Goal: Task Accomplishment & Management: Complete application form

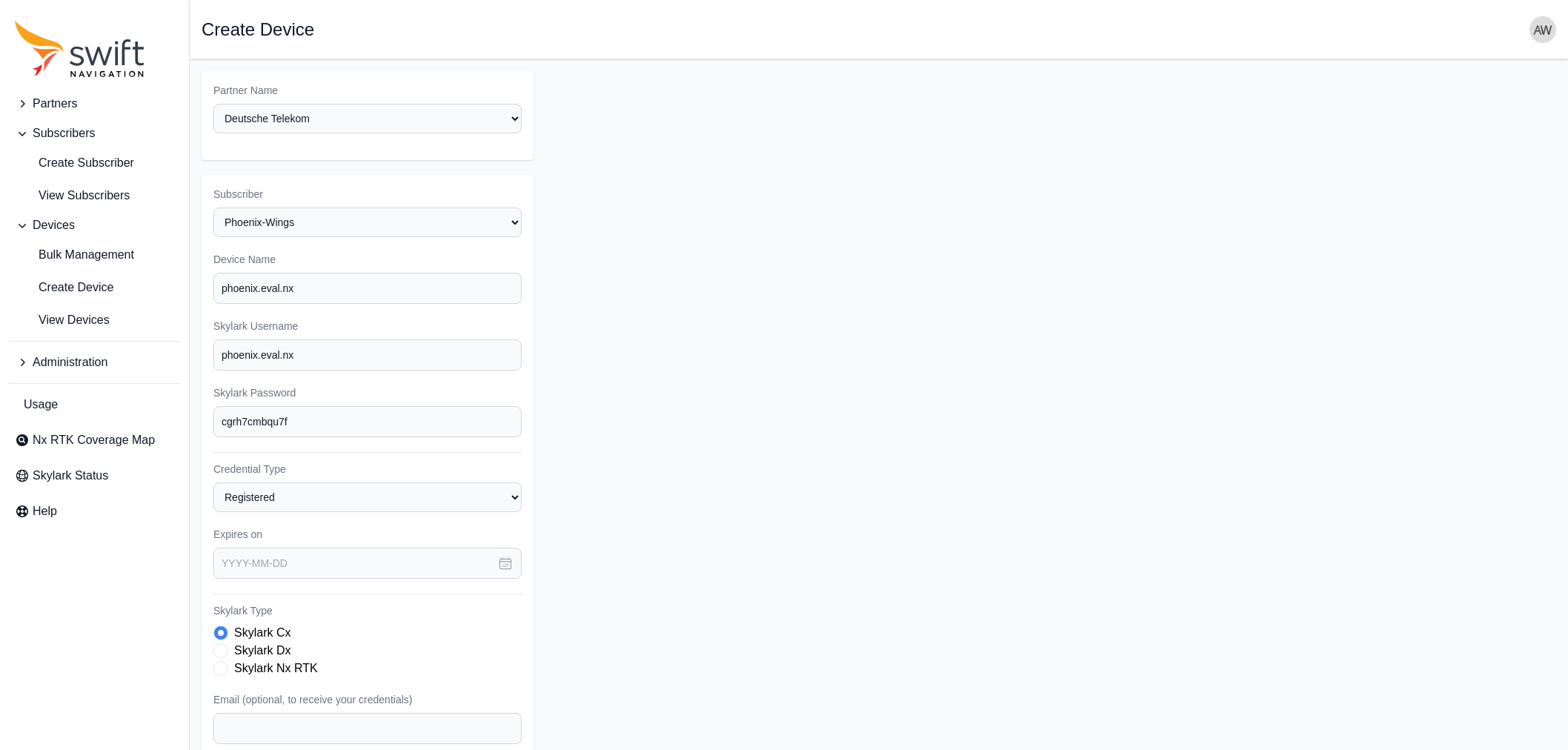
select select "9a00420b-00be-4e42-9d4a-faf05b1297a8"
select select "44a1231d-18e8-4b9d-aa26-e02e78e49721"
drag, startPoint x: 304, startPoint y: 349, endPoint x: 260, endPoint y: 346, distance: 44.1
click at [260, 346] on input "phoenix.eval.nx" at bounding box center [367, 354] width 308 height 31
click at [230, 349] on input "phoenix.eval.nx" at bounding box center [367, 354] width 308 height 31
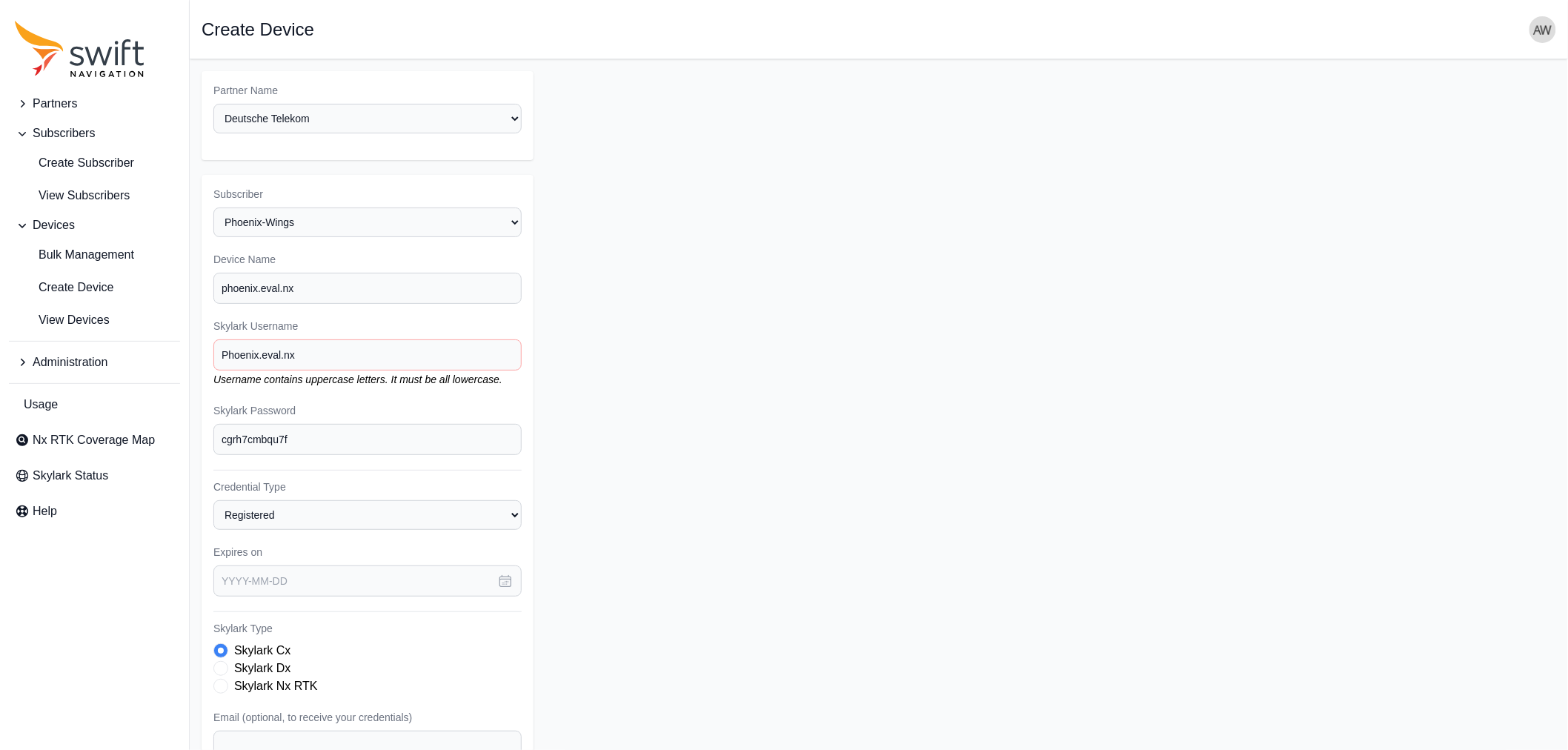
click at [290, 348] on input "Phoenix.eval.nx" at bounding box center [367, 354] width 308 height 31
click at [267, 353] on input "Phoenix.eval.nx" at bounding box center [367, 354] width 308 height 31
click at [283, 353] on input "Phoenix.Eval.nx" at bounding box center [367, 354] width 308 height 31
type input "Phoenix.Eval.Nx"
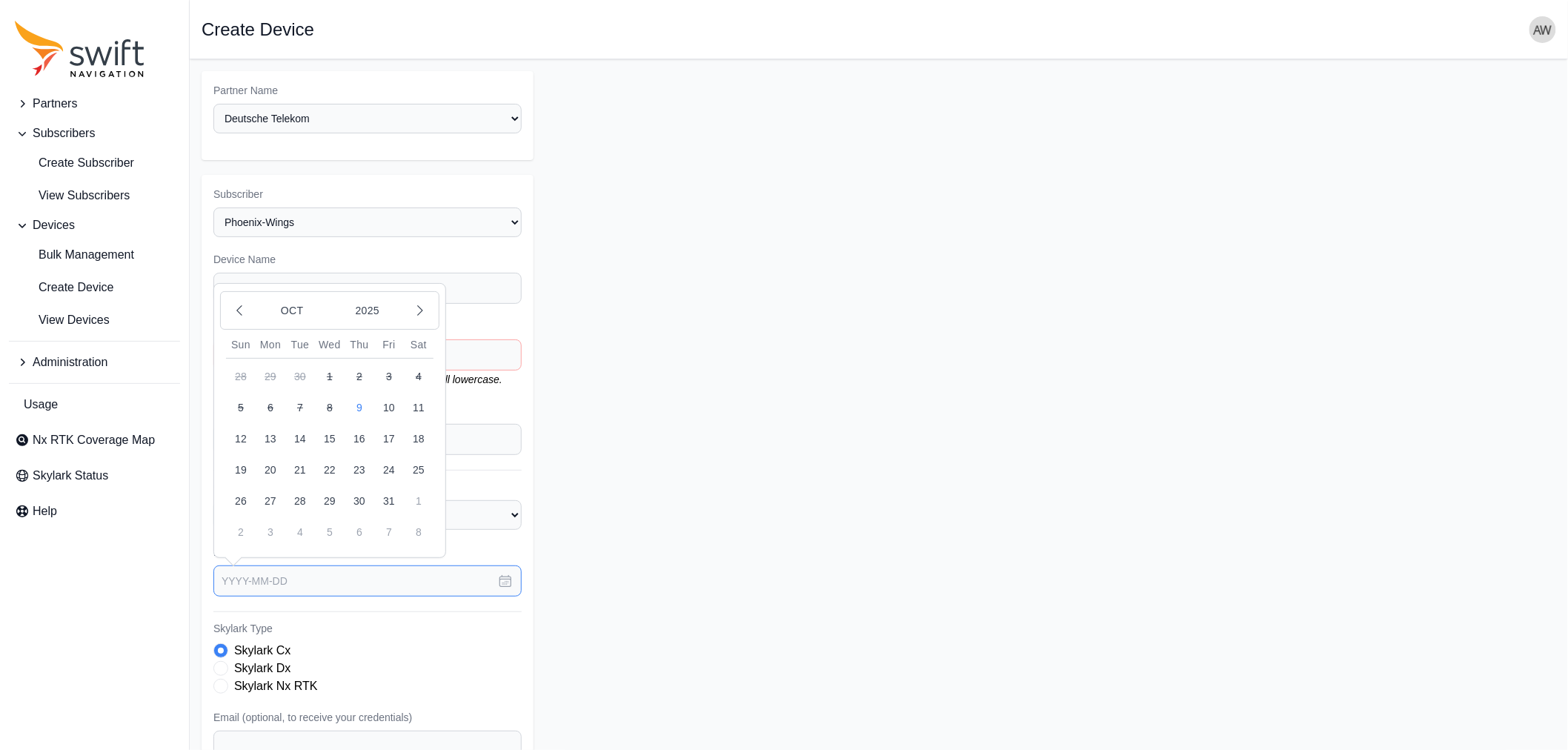
click at [321, 575] on input "text" at bounding box center [367, 580] width 308 height 31
click at [421, 306] on icon "button" at bounding box center [419, 311] width 4 height 10
click at [268, 529] on button "1" at bounding box center [270, 532] width 30 height 30
click at [256, 570] on input "[DATE]" at bounding box center [367, 580] width 308 height 31
click at [240, 376] on button "30" at bounding box center [241, 376] width 30 height 30
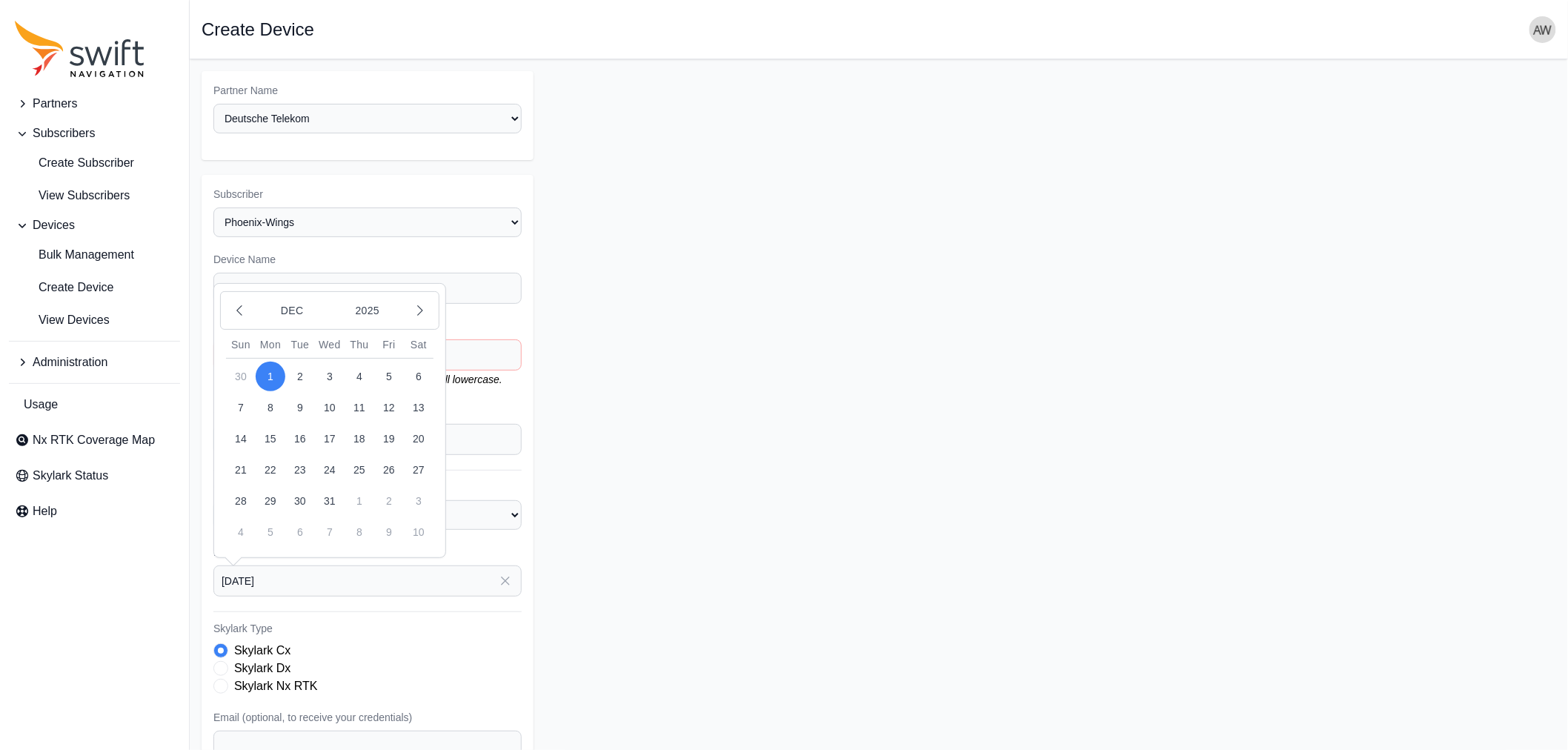
type input "[DATE]"
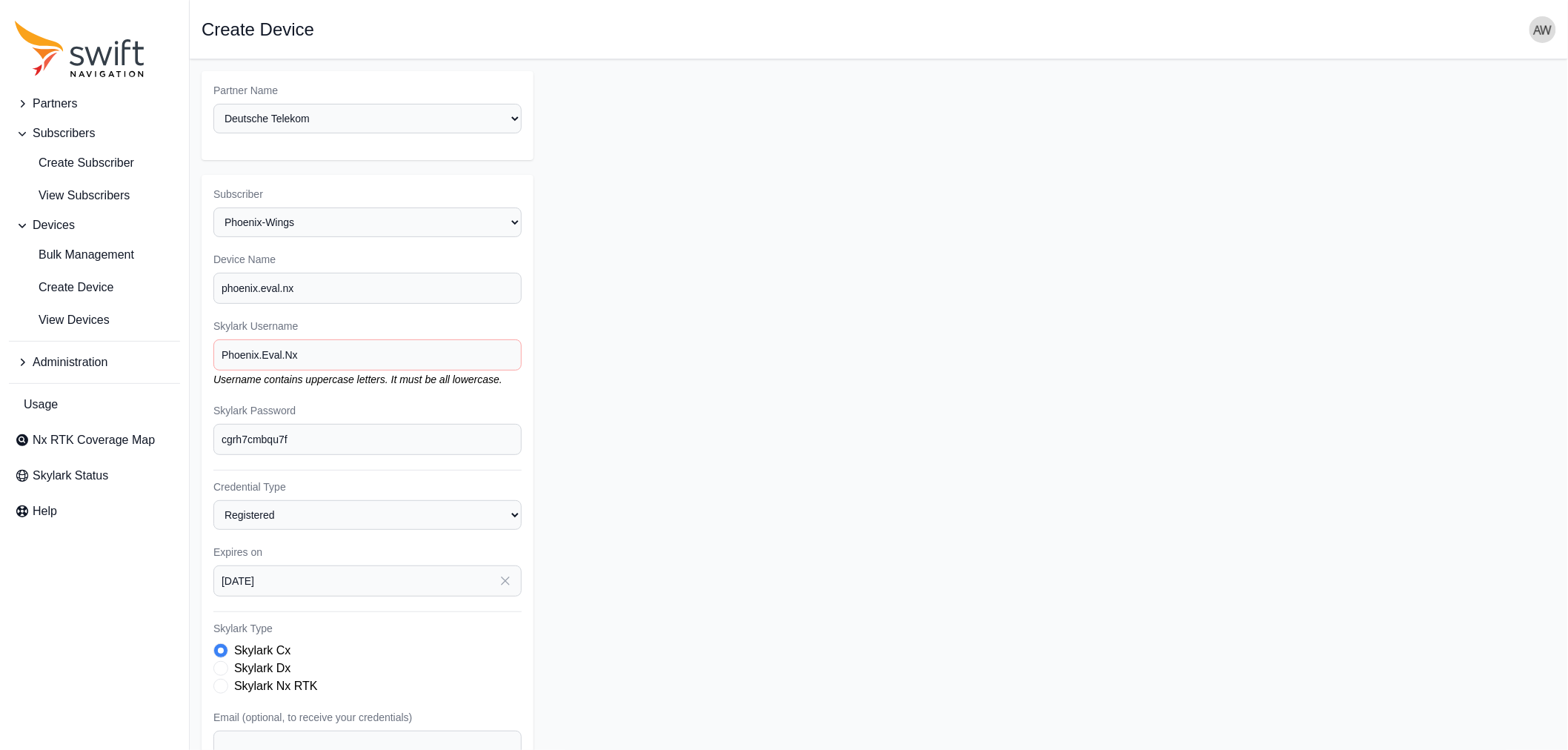
click at [225, 679] on span "Skylark Type" at bounding box center [220, 686] width 15 height 15
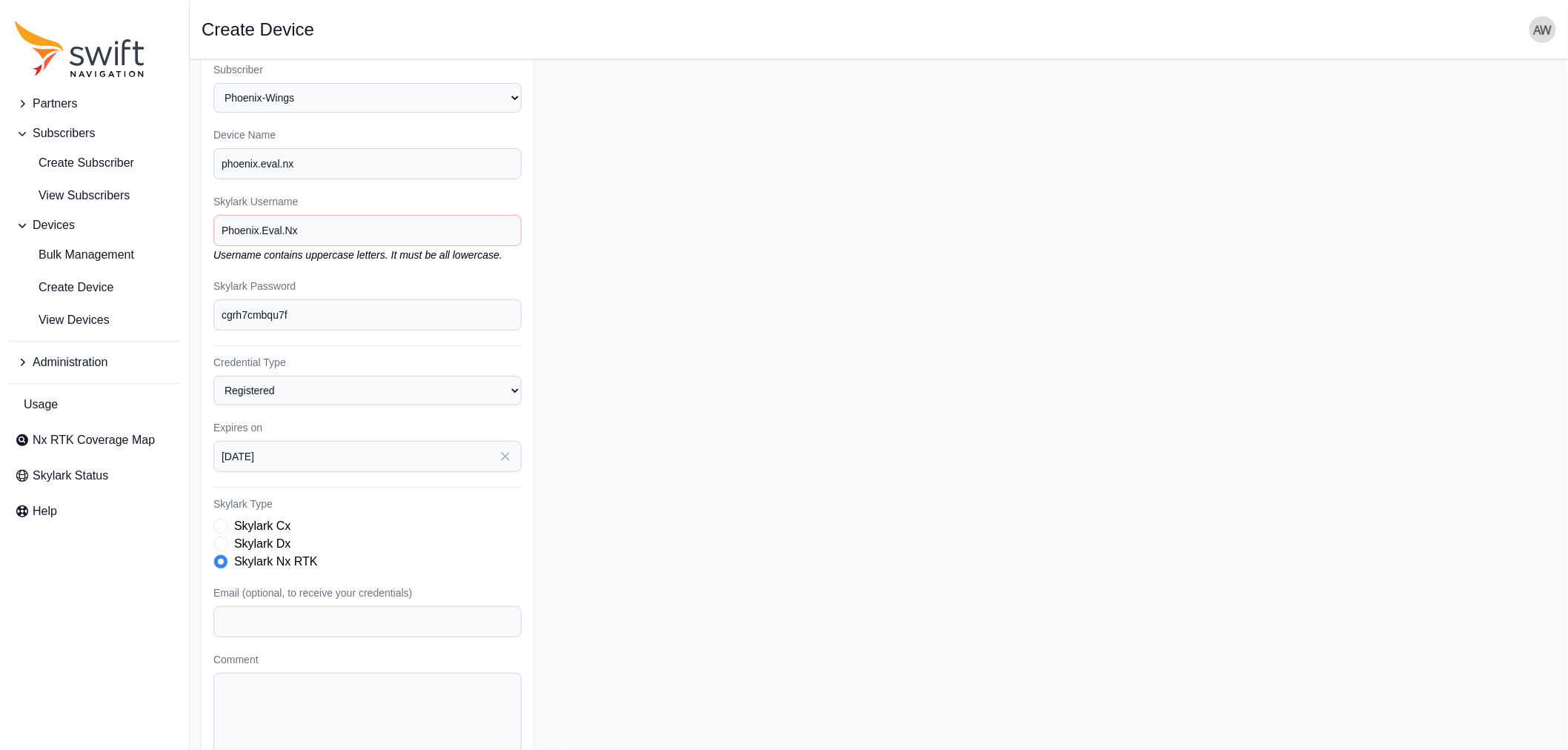
scroll to position [164, 0]
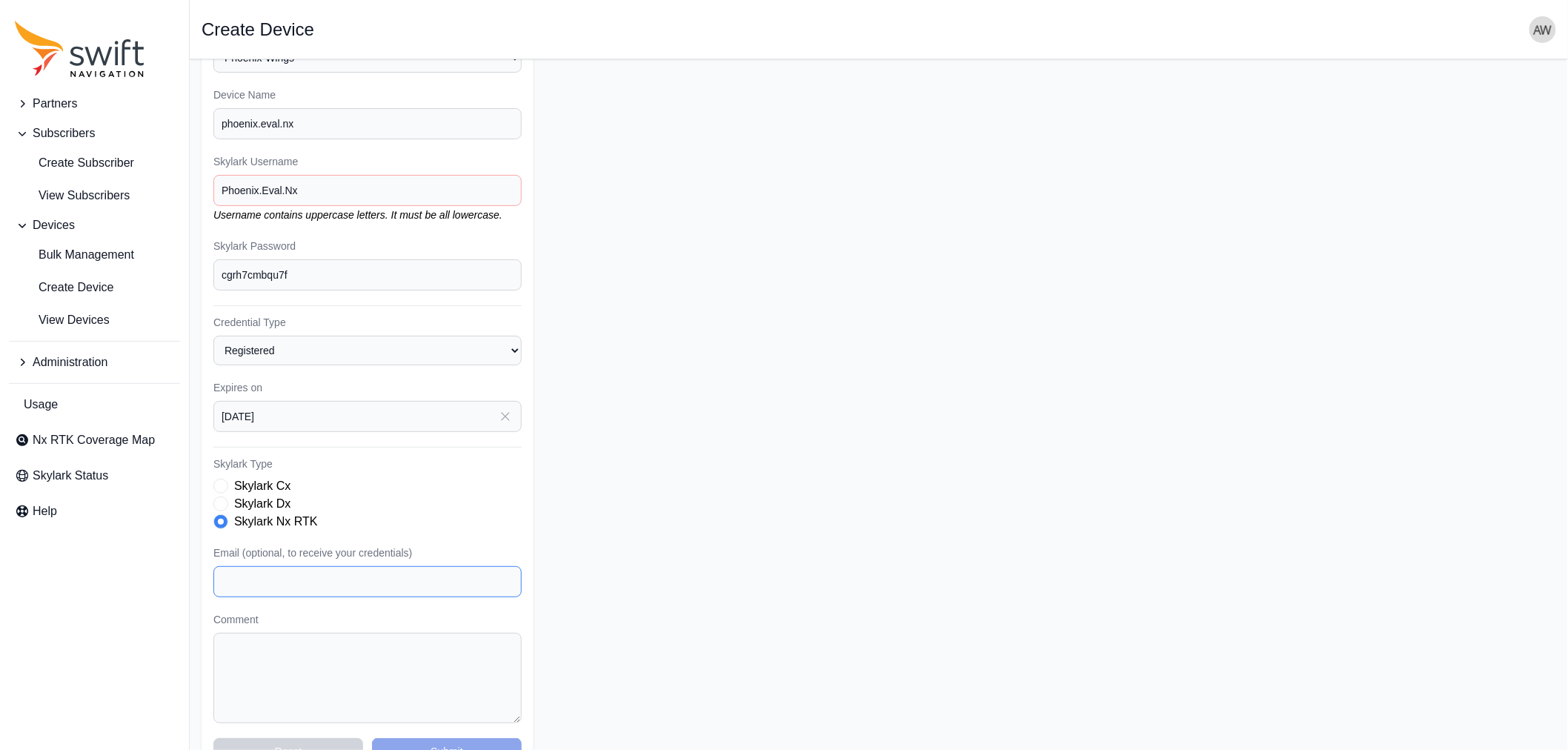
click at [337, 568] on input "Email (optional, to receive your credentials)" at bounding box center [367, 581] width 308 height 31
click at [301, 574] on input "Email (optional, to receive your credentials)" at bounding box center [367, 581] width 308 height 31
paste input "[PERSON_NAME][EMAIL_ADDRESS][DOMAIN_NAME]"
type input "[PERSON_NAME][EMAIL_ADDRESS][DOMAIN_NAME]"
click at [336, 652] on textarea "Comment" at bounding box center [367, 677] width 308 height 90
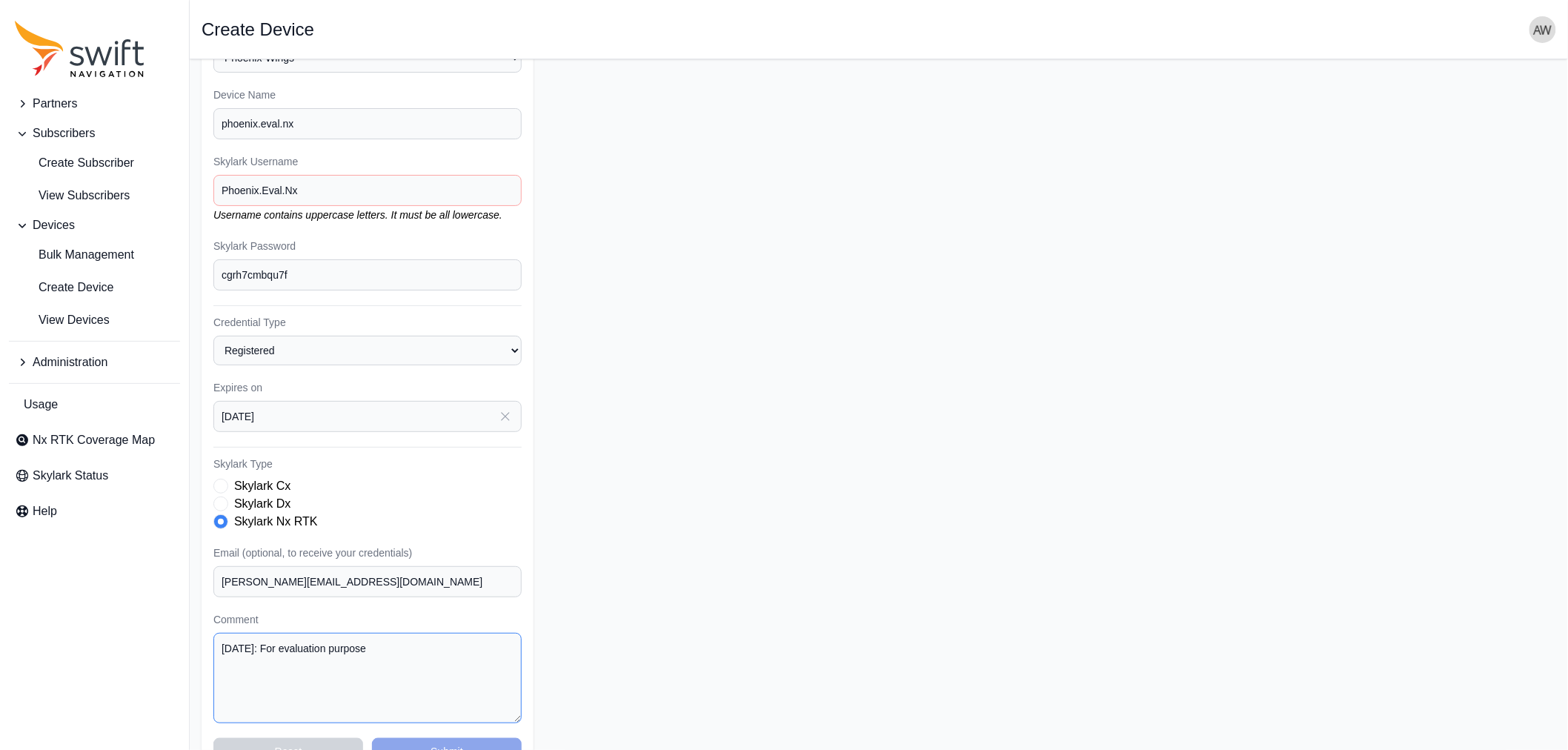
scroll to position [82, 0]
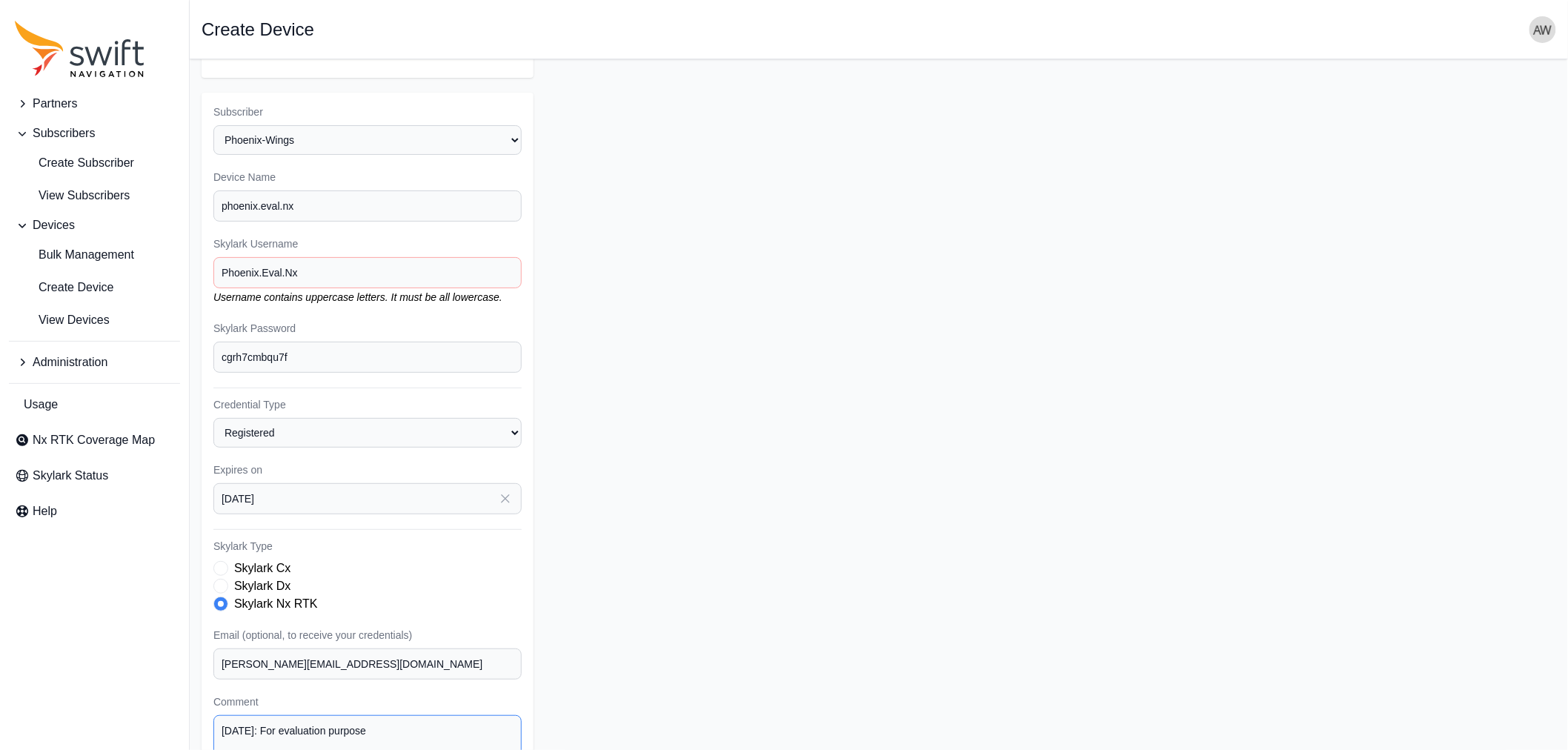
type textarea "[DATE]: For evaluation purpose"
click at [293, 268] on input "Phoenix.Eval.Nx" at bounding box center [367, 272] width 308 height 31
drag, startPoint x: 317, startPoint y: 265, endPoint x: 213, endPoint y: 269, distance: 104.1
click at [213, 269] on input "Phoenix.Eval.Nx" at bounding box center [367, 272] width 308 height 31
drag, startPoint x: 337, startPoint y: 209, endPoint x: 216, endPoint y: 203, distance: 121.1
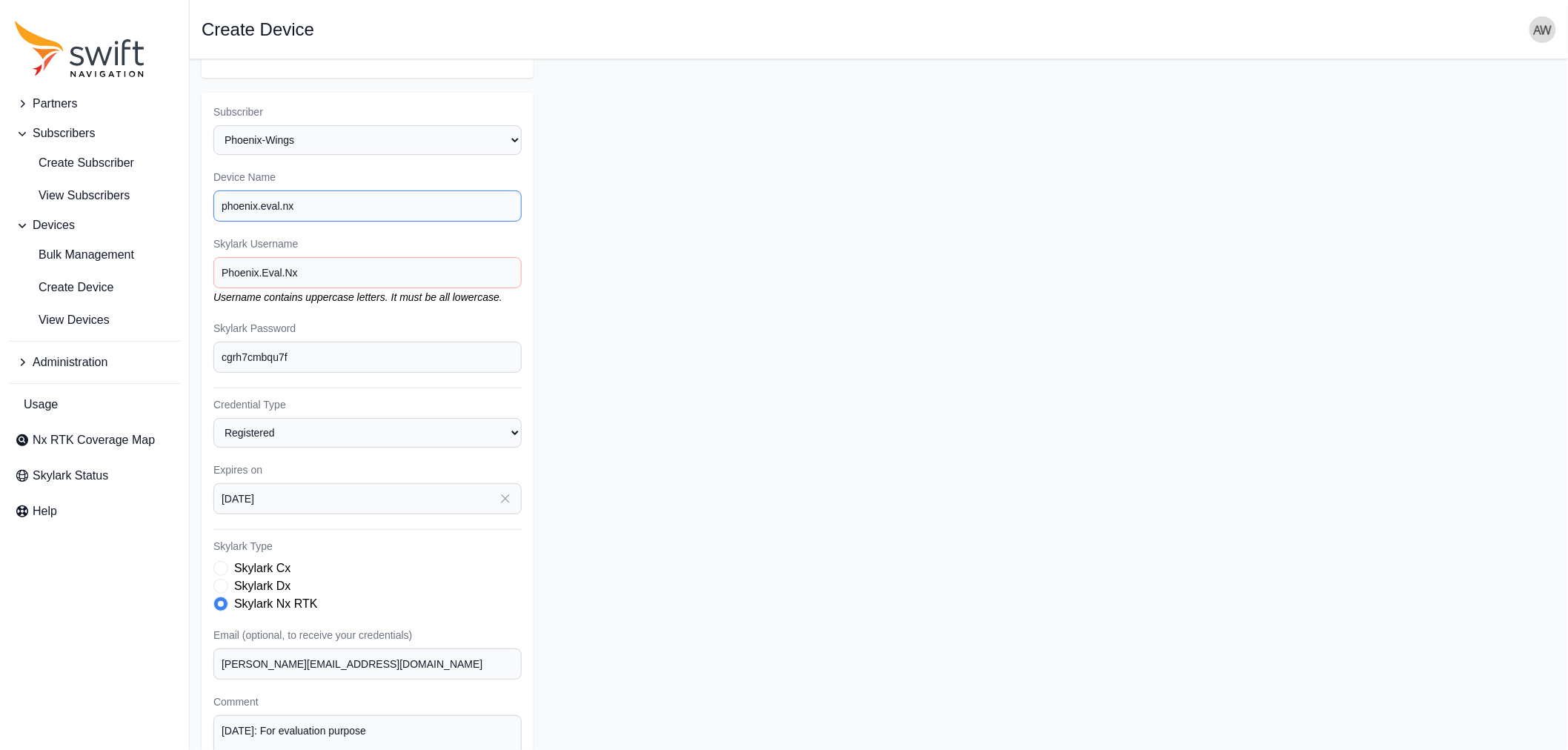
click at [216, 203] on input "phoenix.eval.nx" at bounding box center [367, 205] width 308 height 31
paste input "Phoenix.Eval.N"
type input "Phoenix.Eval.Nx"
drag, startPoint x: 228, startPoint y: 273, endPoint x: 269, endPoint y: 261, distance: 42.7
click at [240, 269] on input "Phoenix.Eval.Nx" at bounding box center [367, 272] width 308 height 31
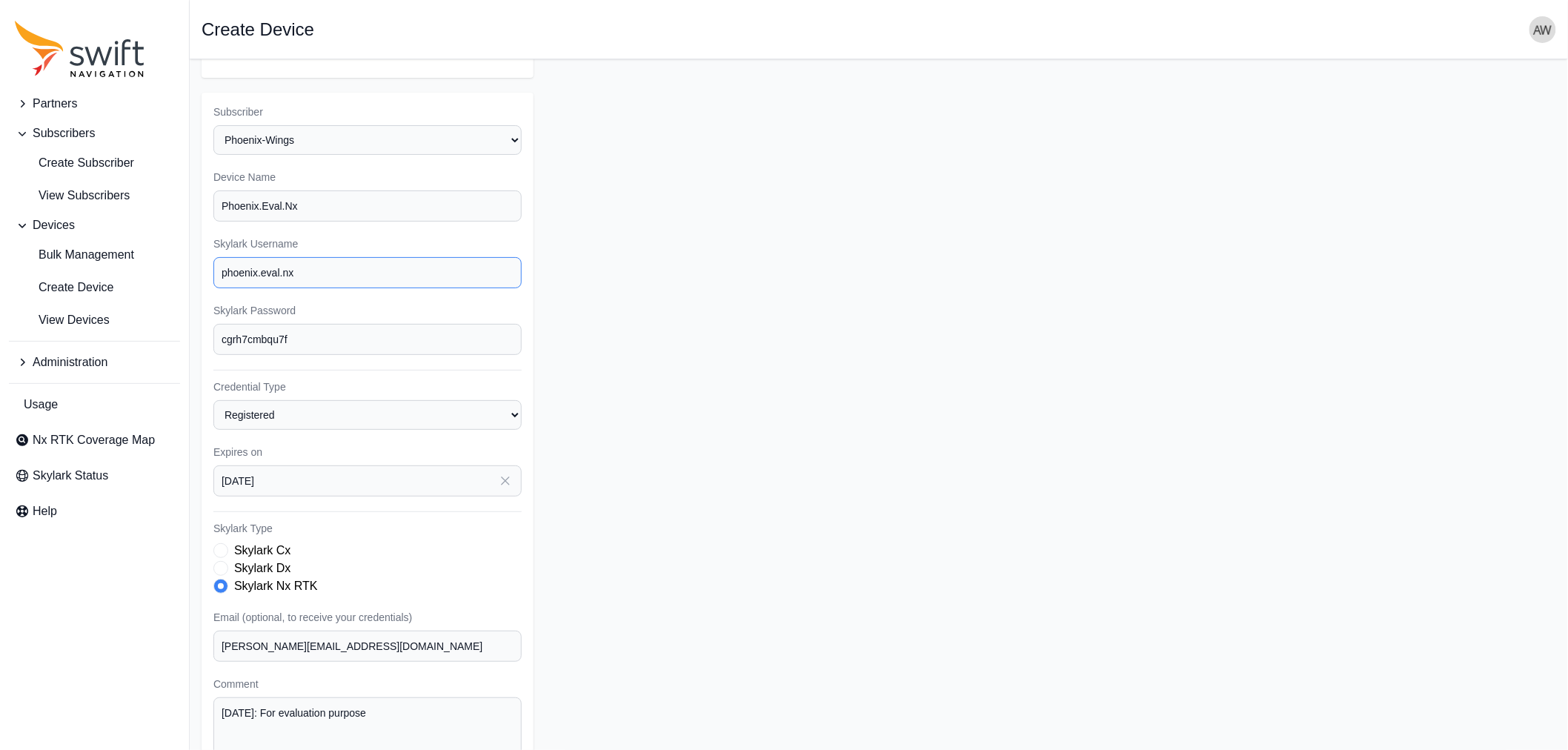
type input "phoenix.eval.nx"
drag, startPoint x: 282, startPoint y: 200, endPoint x: 311, endPoint y: 198, distance: 29.1
click at [282, 200] on input "Phoenix.Eval.Nx" at bounding box center [367, 205] width 308 height 31
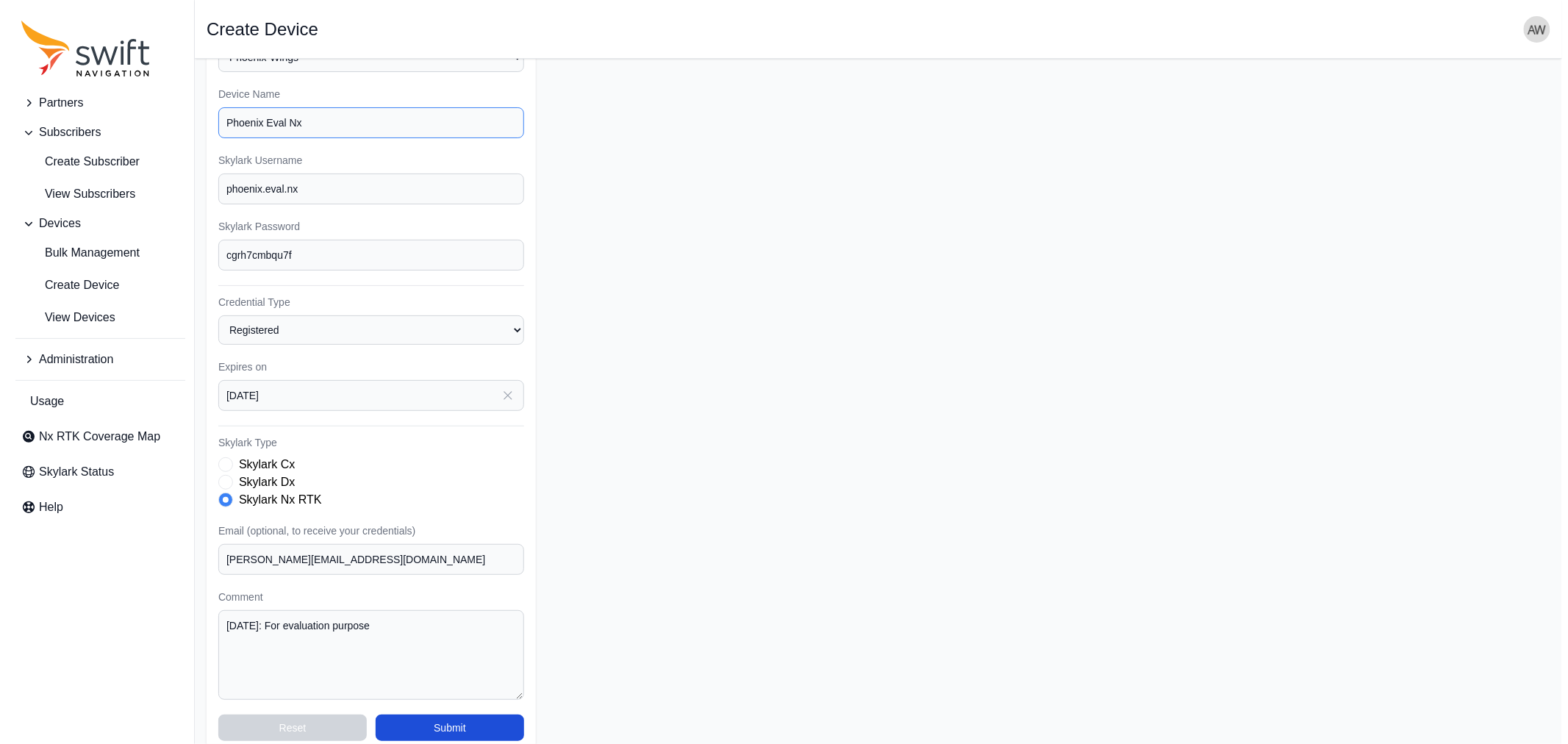
scroll to position [179, 0]
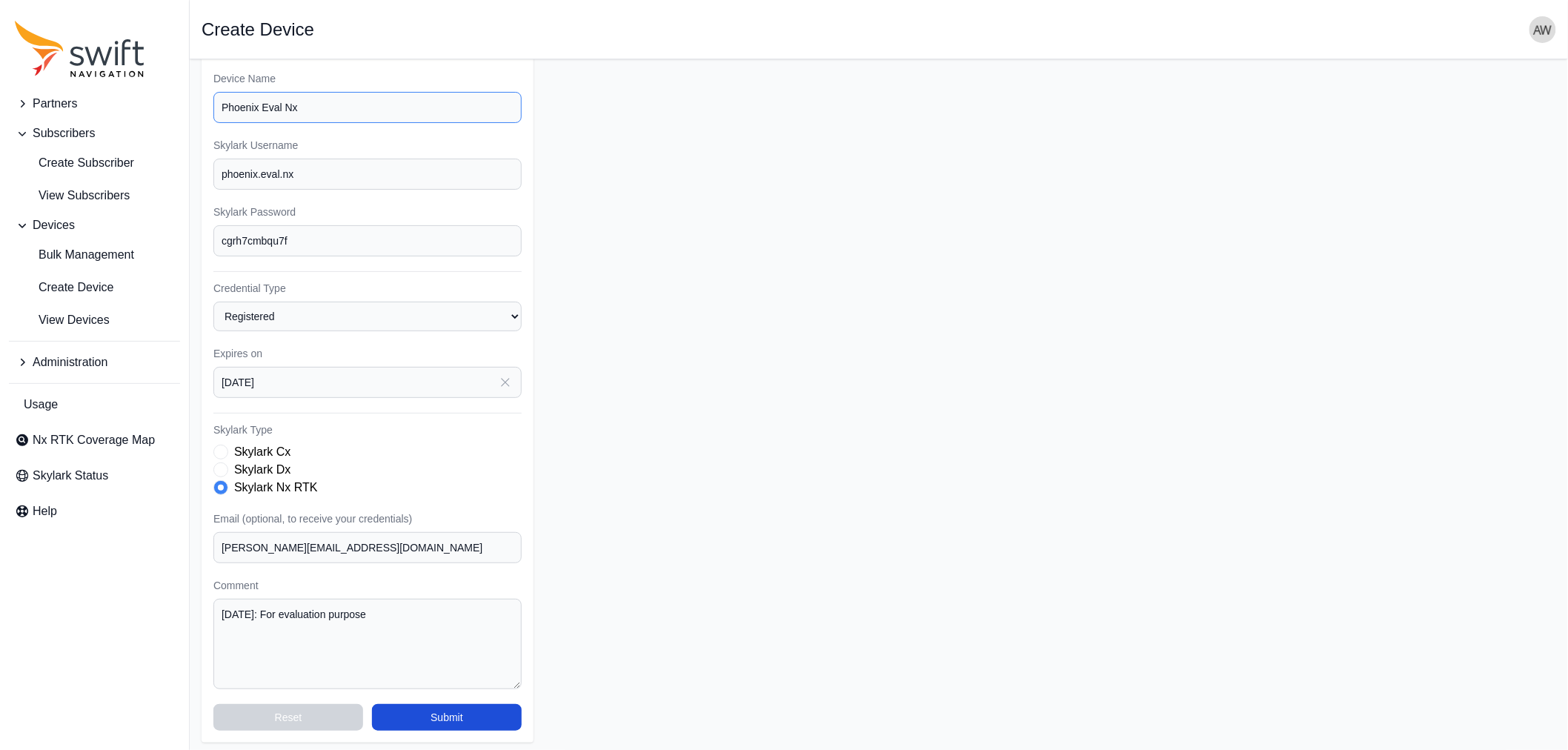
type input "Phoenix Eval Nx"
drag, startPoint x: 398, startPoint y: 550, endPoint x: 203, endPoint y: 539, distance: 195.3
click at [203, 539] on div "Subscriber Select a Subscriber Cargomon DB Systemtechnik Deepup Ecovacs Evaluat…" at bounding box center [368, 368] width 332 height 748
click at [499, 718] on button "Submit" at bounding box center [447, 717] width 150 height 26
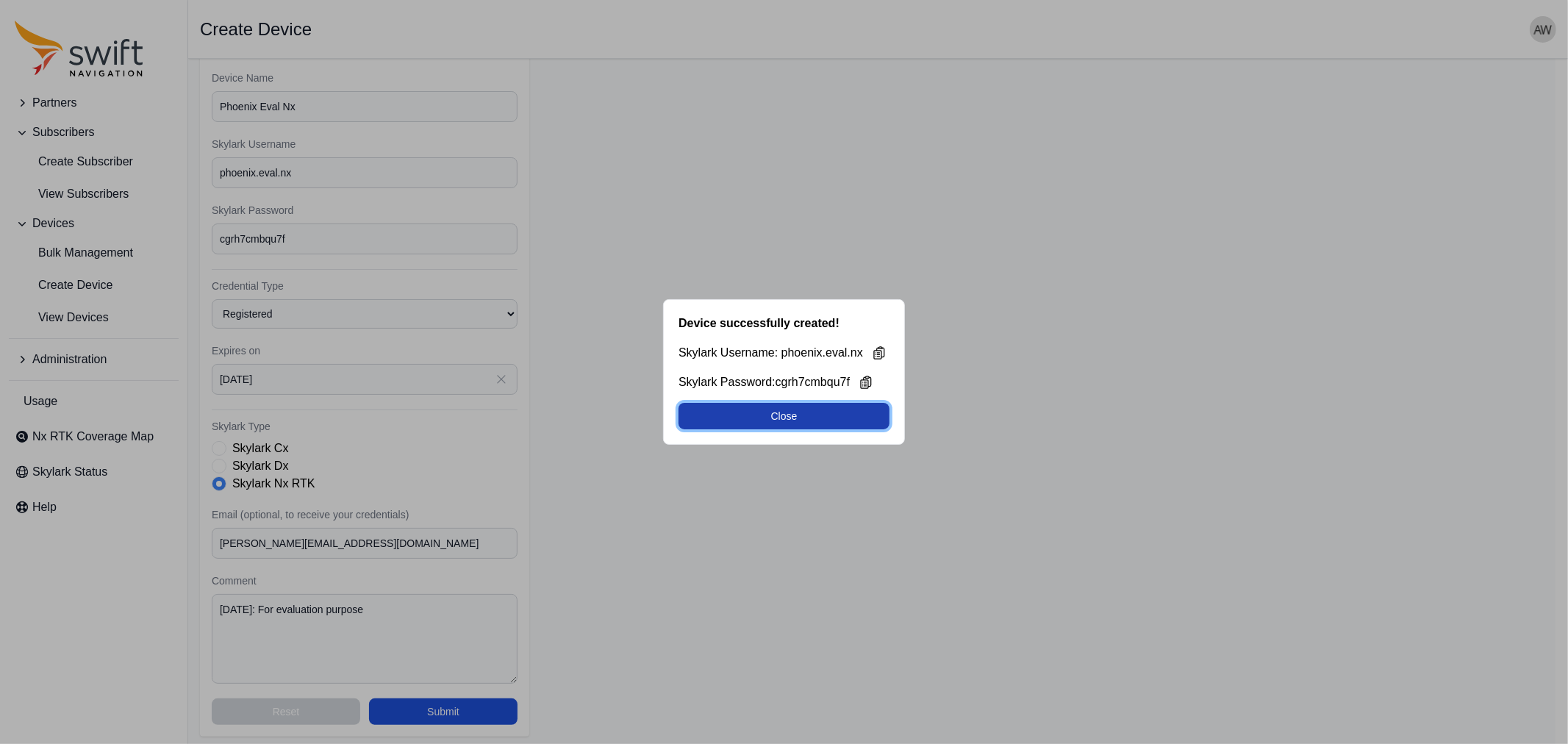
click at [780, 419] on button "Close" at bounding box center [784, 416] width 211 height 26
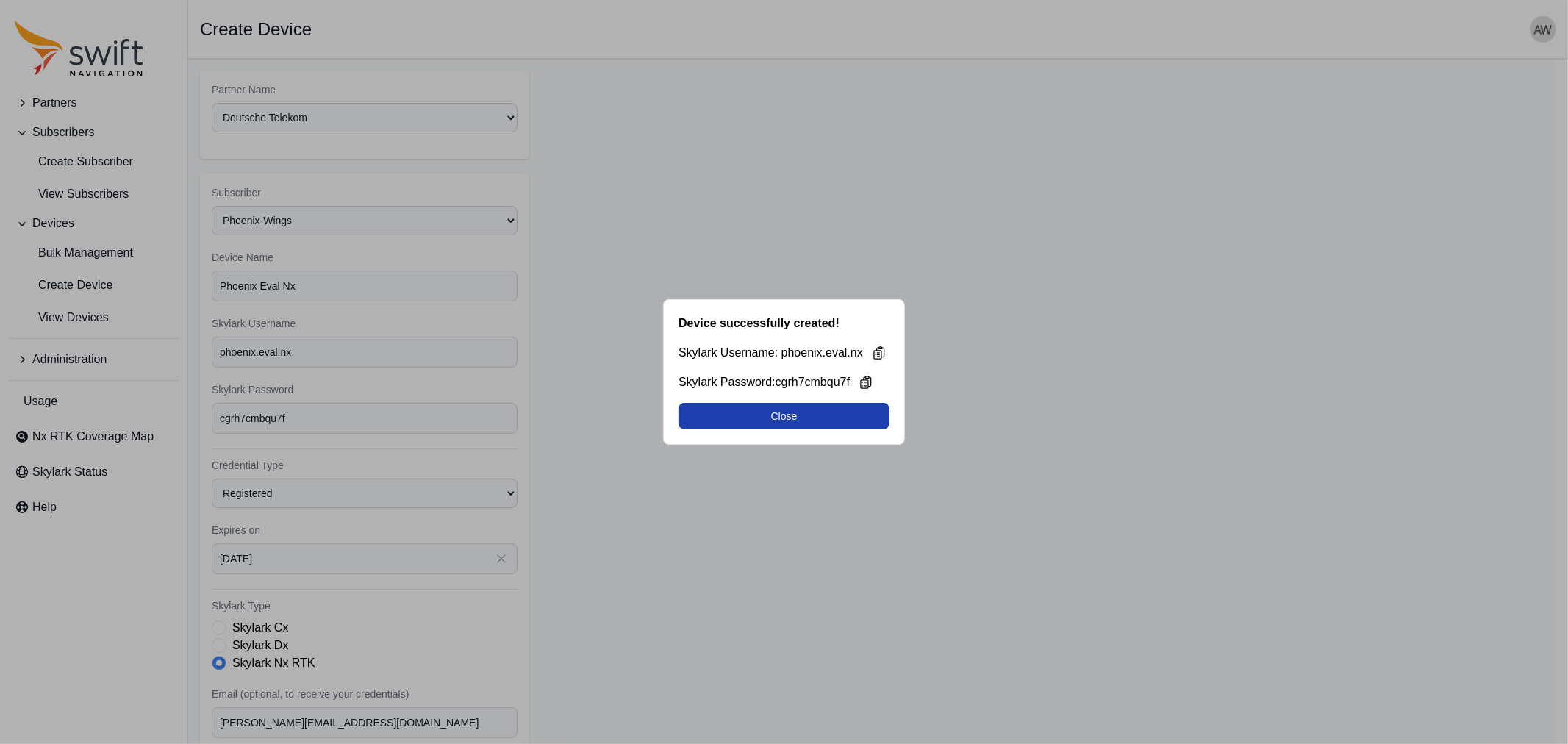
select select "9a00420b-00be-4e42-9d4a-faf05b1297a8"
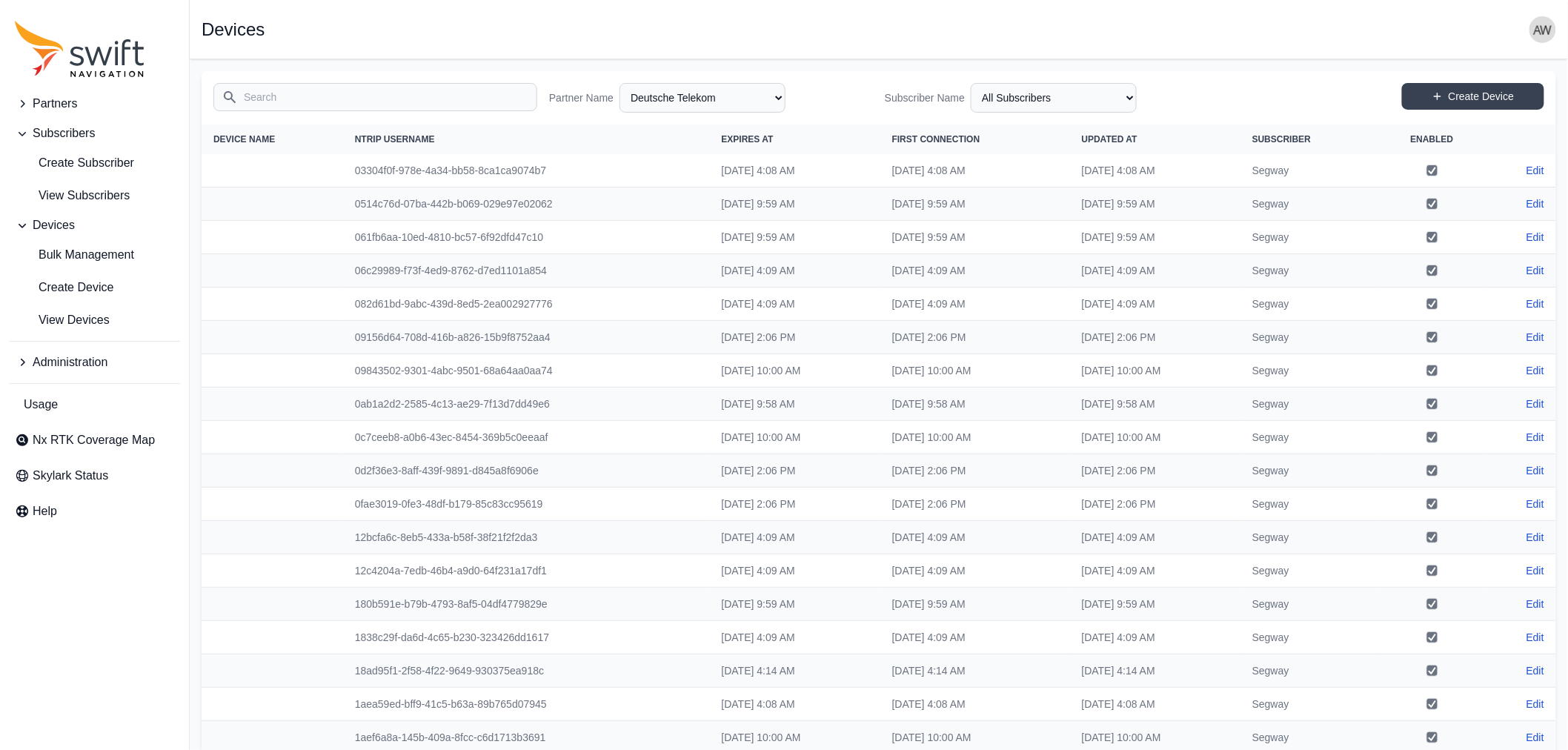
click at [283, 90] on input "Search" at bounding box center [375, 97] width 324 height 28
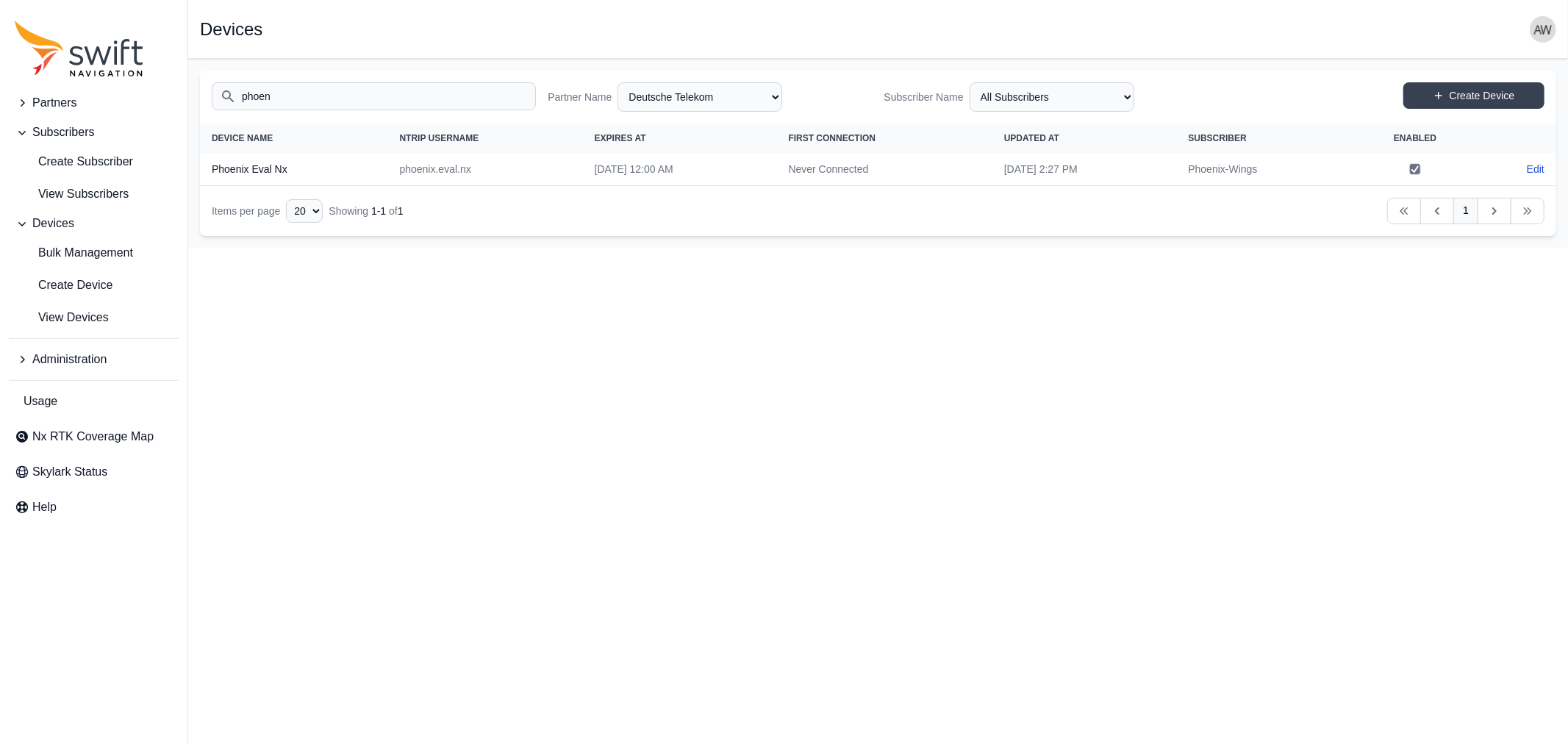
type input "phoen"
drag, startPoint x: 450, startPoint y: 166, endPoint x: 373, endPoint y: 170, distance: 77.1
click at [388, 170] on td "phoenix.eval.nx" at bounding box center [486, 170] width 195 height 33
copy td "phoenix.eval.nx"
click at [1119, 97] on select "All Subscribers Cargomon DB Systemtechnik Deepup Ecovacs Evaluation Fernride Gr…" at bounding box center [1052, 97] width 165 height 30
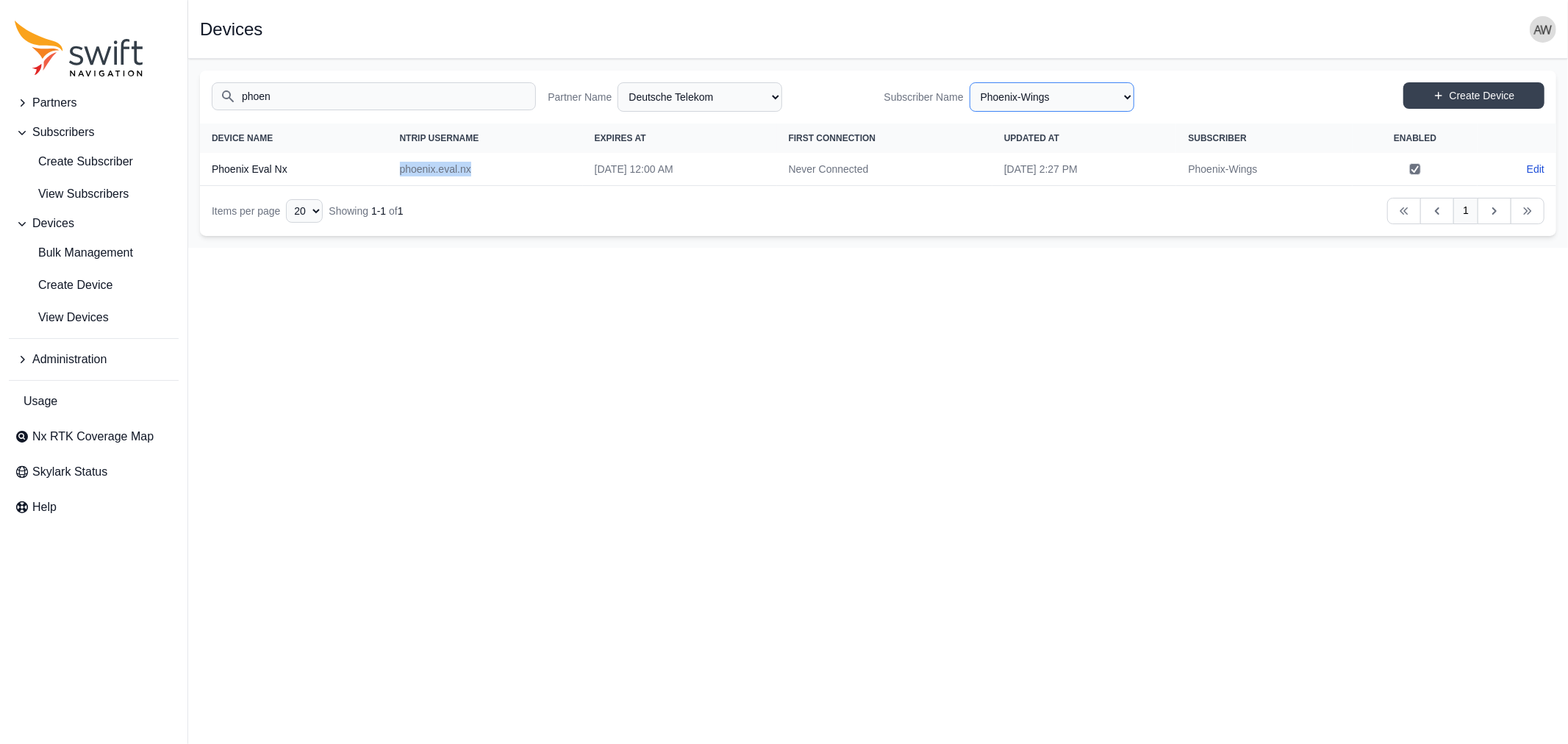
click at [970, 83] on select "All Subscribers Cargomon DB Systemtechnik Deepup Ecovacs Evaluation Fernride Gr…" at bounding box center [1052, 97] width 165 height 30
select select "44a1231d-18e8-4b9d-aa26-e02e78e49721"
click at [1430, 97] on link "Create Device" at bounding box center [1474, 96] width 141 height 26
select select "9a00420b-00be-4e42-9d4a-faf05b1297a8"
select select "44a1231d-18e8-4b9d-aa26-e02e78e49721"
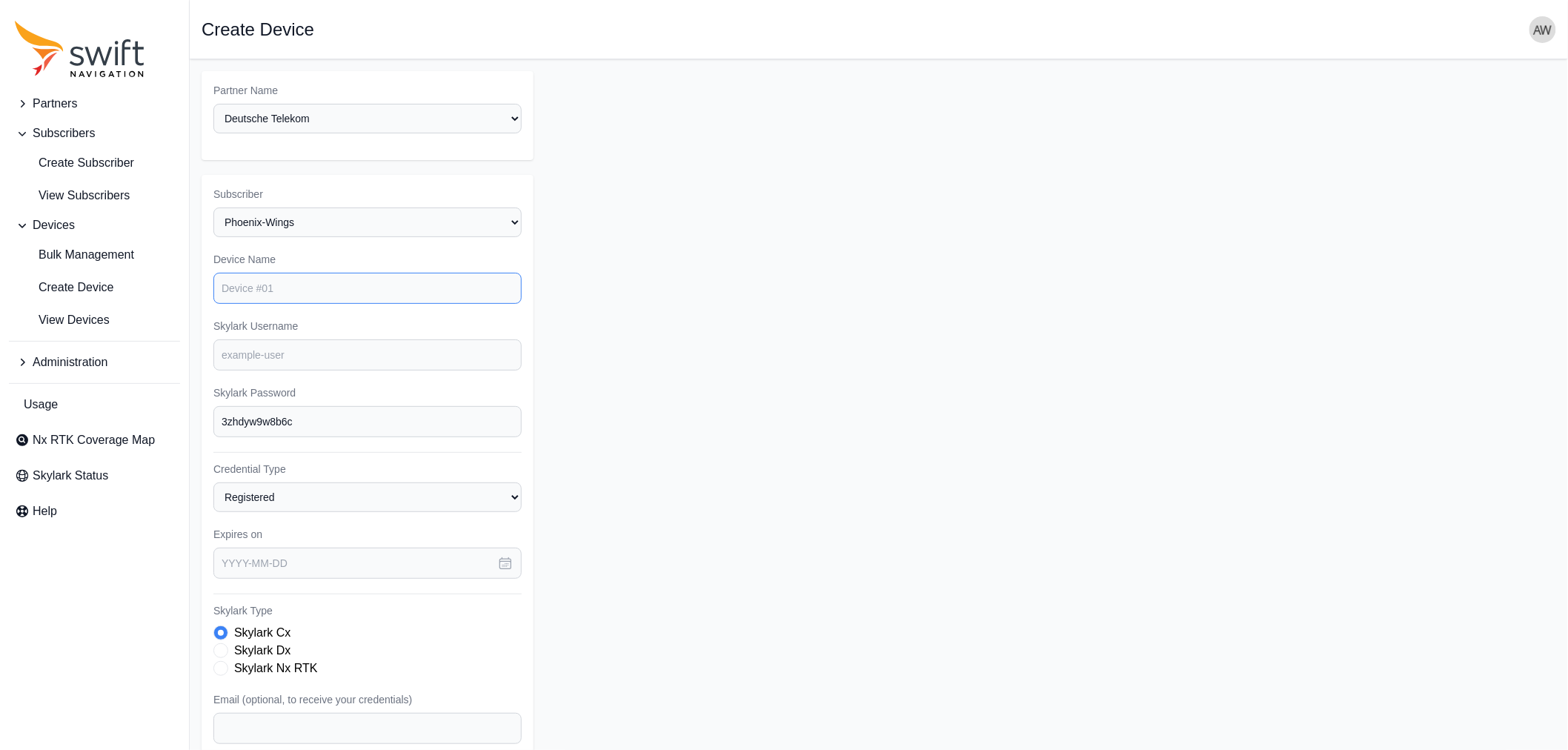
click at [340, 283] on input "Device Name" at bounding box center [367, 288] width 308 height 31
paste input "phoenix.eval.nx"
type input "phoenix.eval.nx"
click at [293, 346] on input "Skylark Username" at bounding box center [367, 354] width 308 height 31
paste input "phoenix.eval.nx"
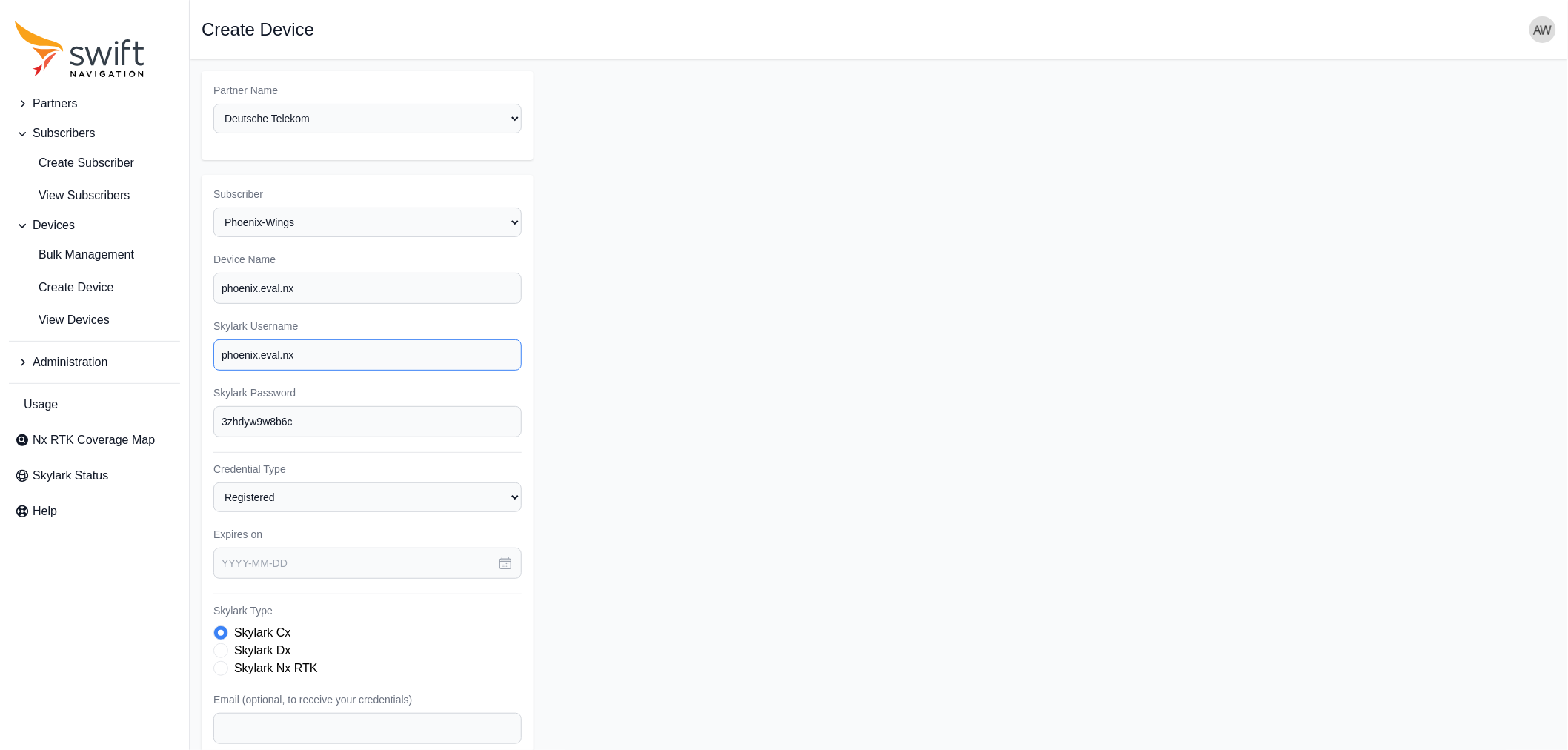
type input "phoenix.eval.nx"
click at [324, 561] on input "text" at bounding box center [367, 562] width 308 height 31
click at [418, 289] on icon "button" at bounding box center [419, 293] width 4 height 10
click at [242, 512] on button "30" at bounding box center [241, 514] width 30 height 30
type input "[DATE]"
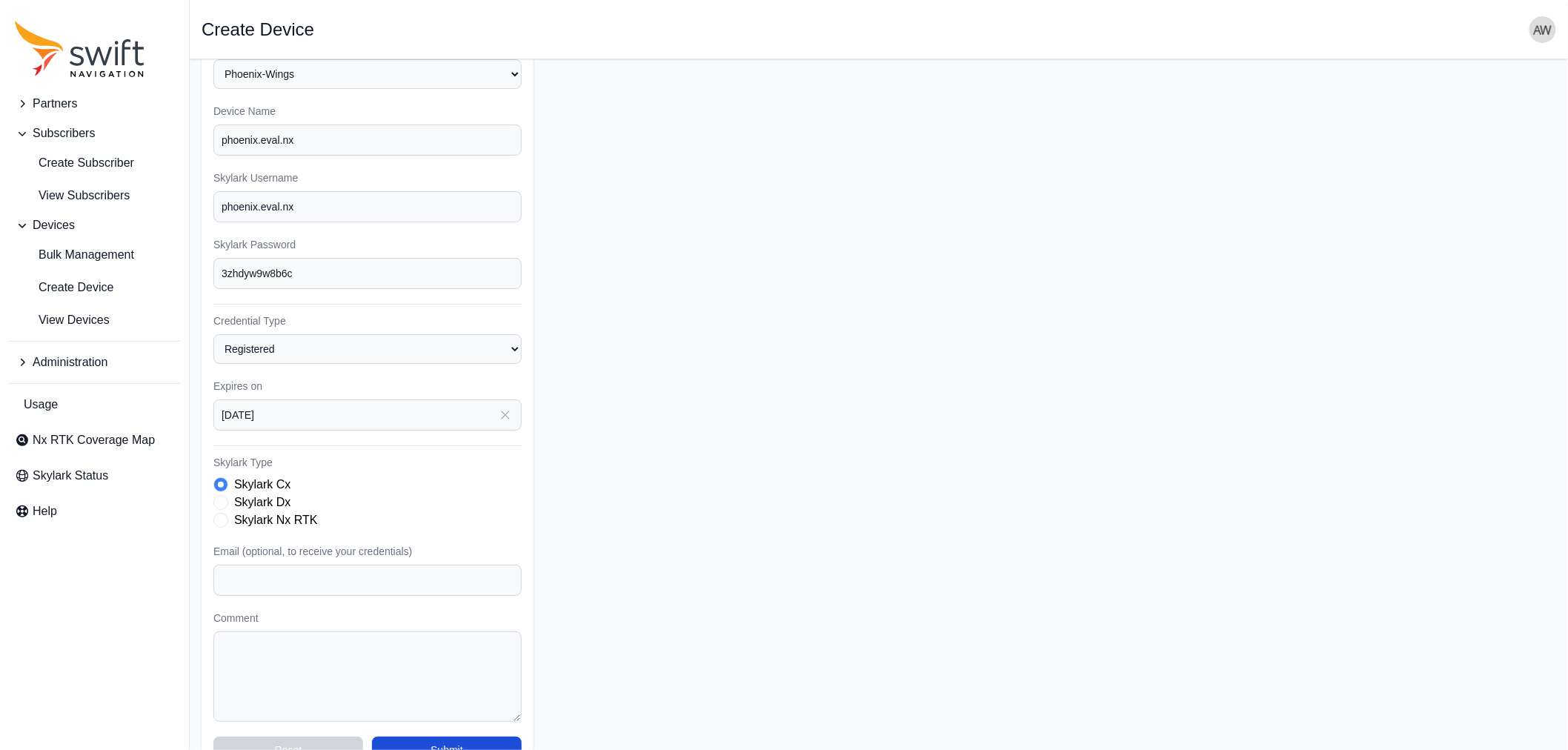
scroll to position [164, 0]
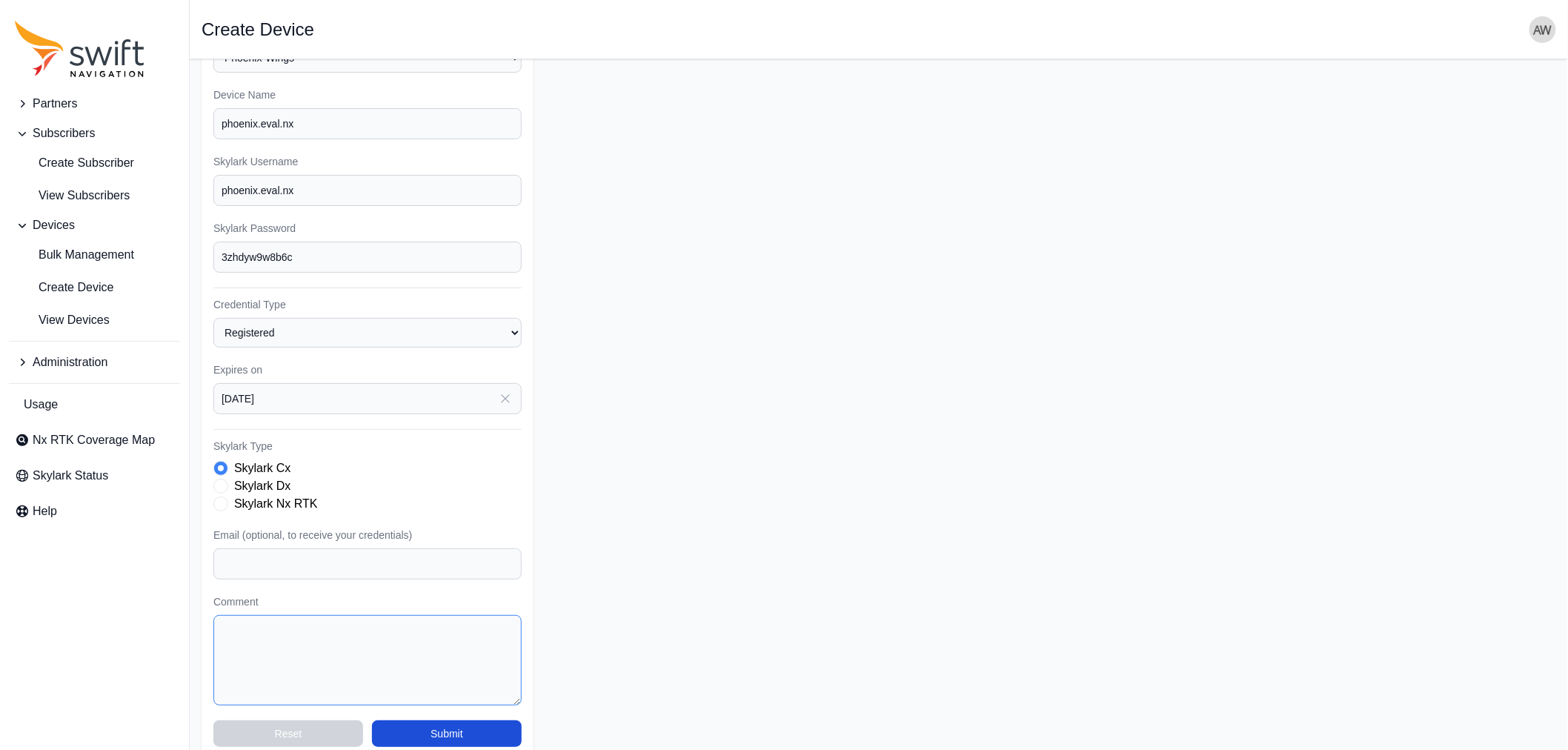
click at [348, 643] on textarea "Comment" at bounding box center [367, 660] width 308 height 90
type textarea "[DATE]: For evaluation purpose"
click at [365, 560] on input "Email (optional, to receive your credentials)" at bounding box center [367, 563] width 308 height 31
click at [352, 556] on input "Email (optional, to receive your credentials)" at bounding box center [367, 563] width 308 height 31
paste input "[PERSON_NAME][EMAIL_ADDRESS][DOMAIN_NAME]"
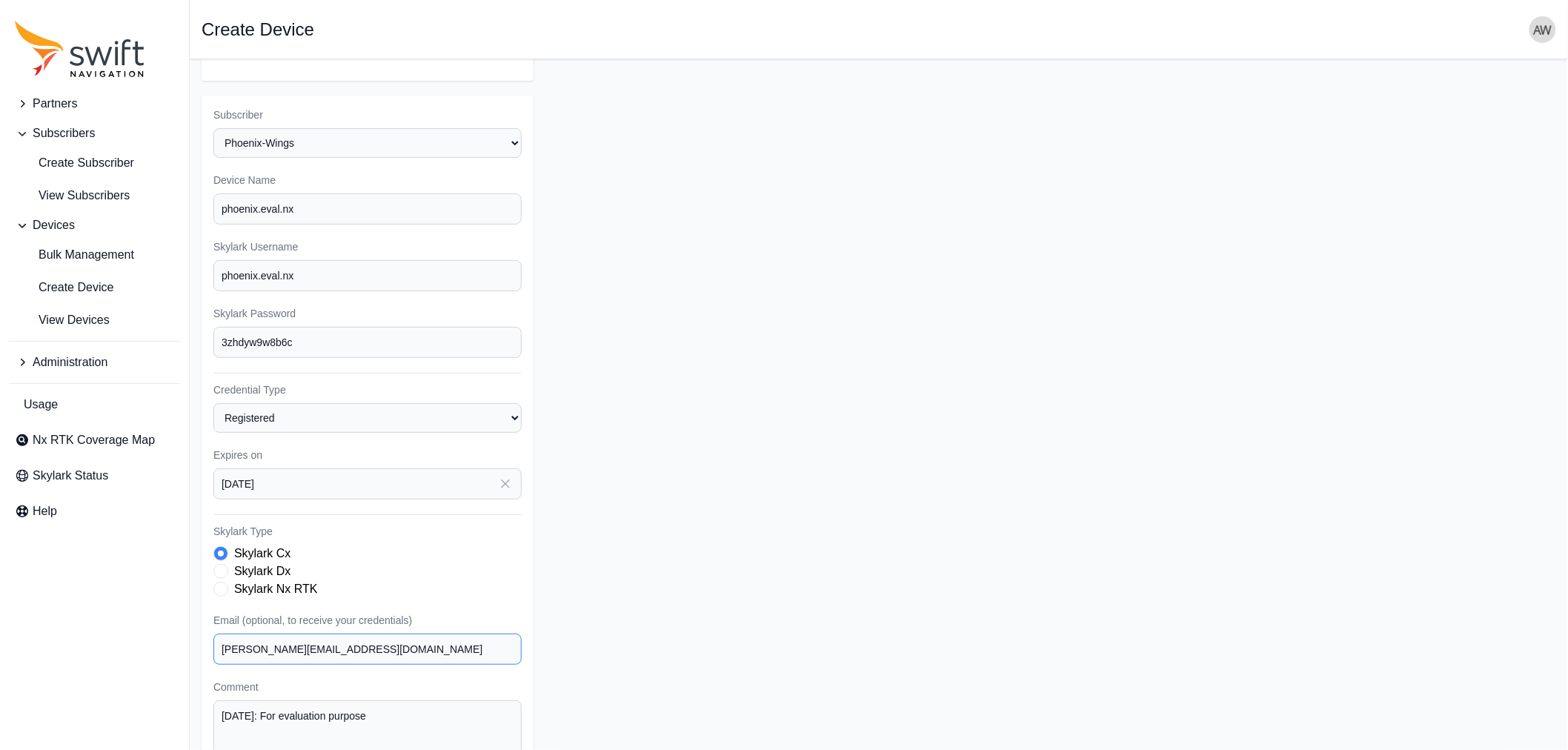
scroll to position [0, 0]
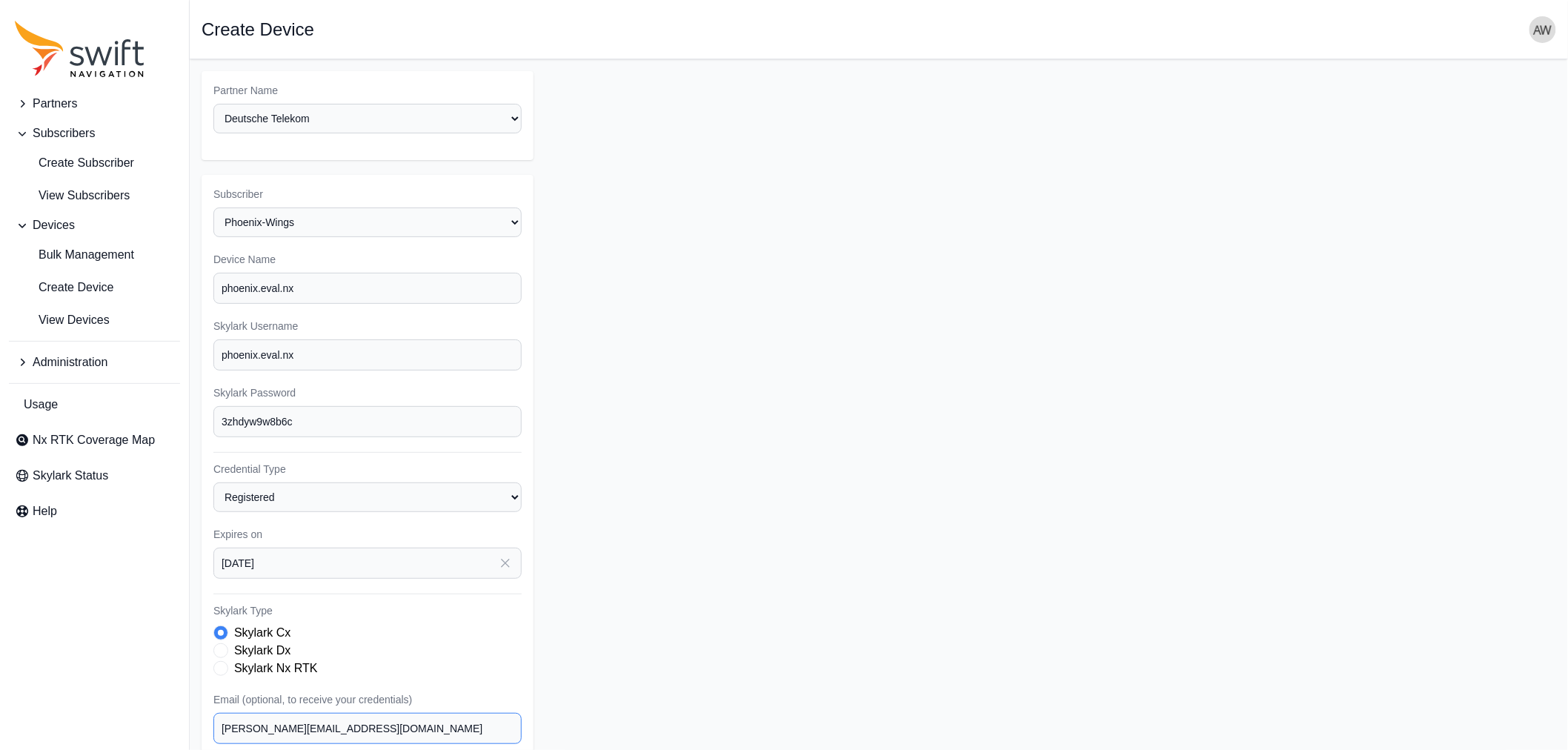
type input "[PERSON_NAME][EMAIL_ADDRESS][DOMAIN_NAME]"
click at [290, 283] on input "phoenix.eval.nx" at bounding box center [367, 288] width 308 height 31
type input "Phoenix Eval Cx"
click at [286, 354] on input "phoenix.eval.nx" at bounding box center [367, 354] width 308 height 31
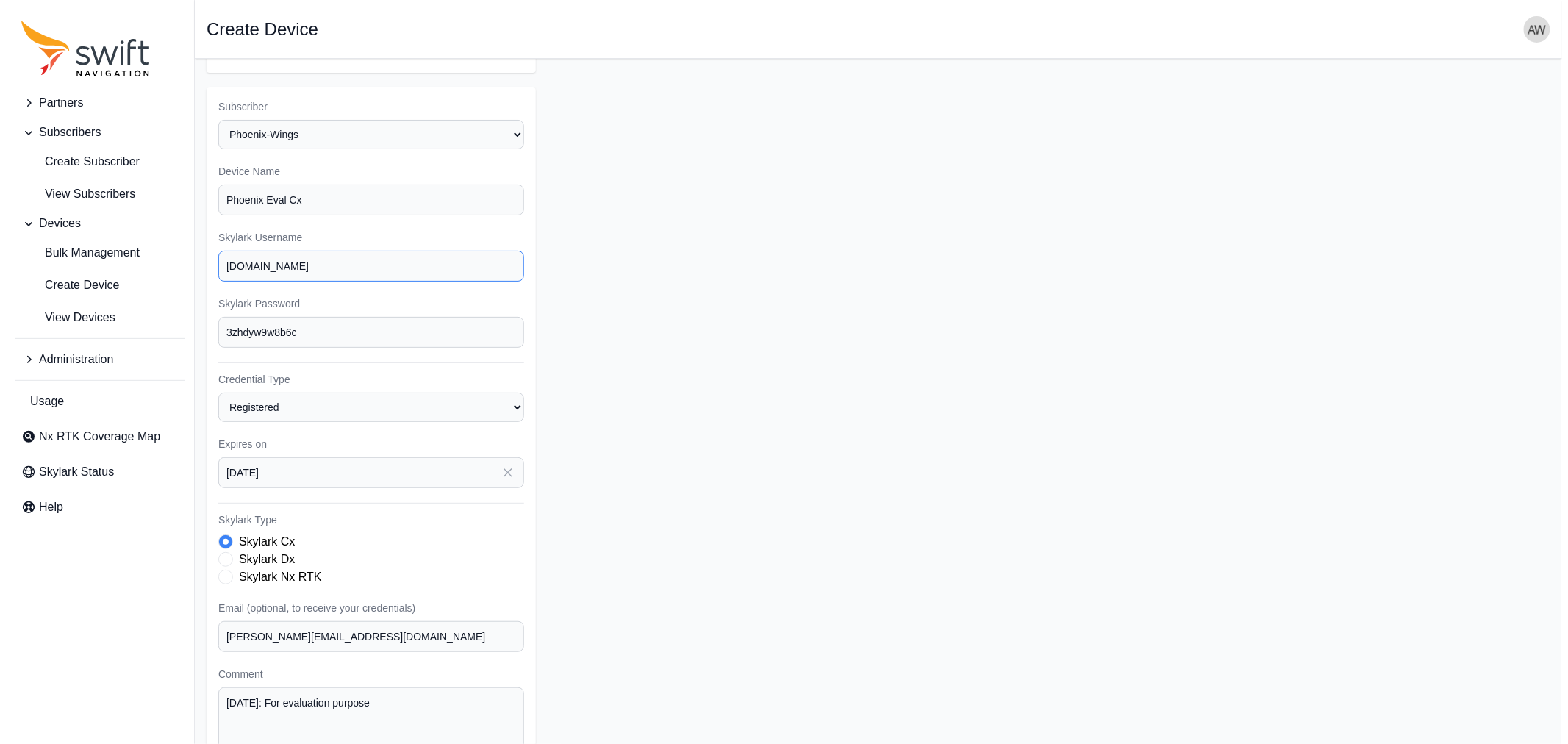
scroll to position [179, 0]
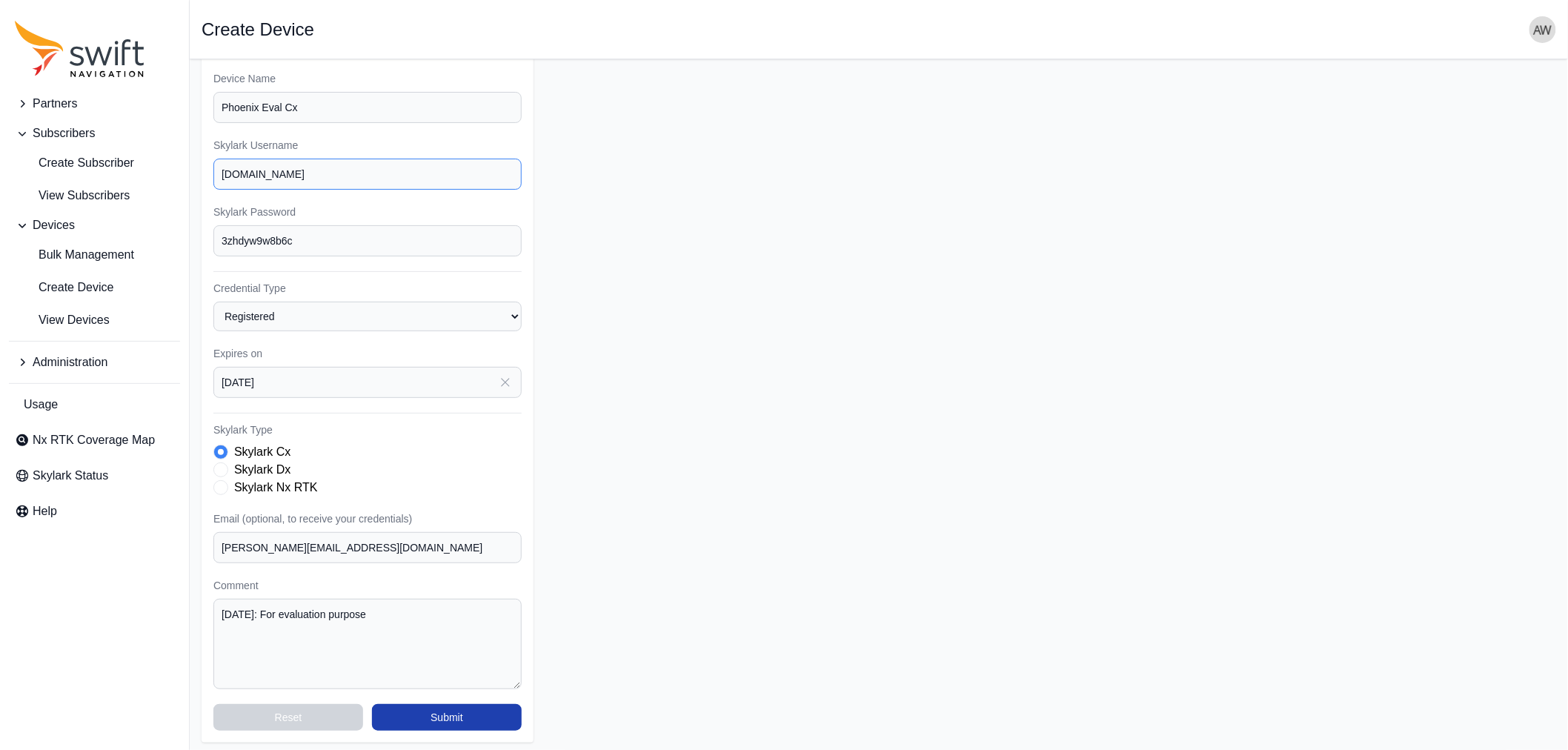
type input "[DOMAIN_NAME]"
click at [514, 706] on button "Submit" at bounding box center [447, 717] width 150 height 26
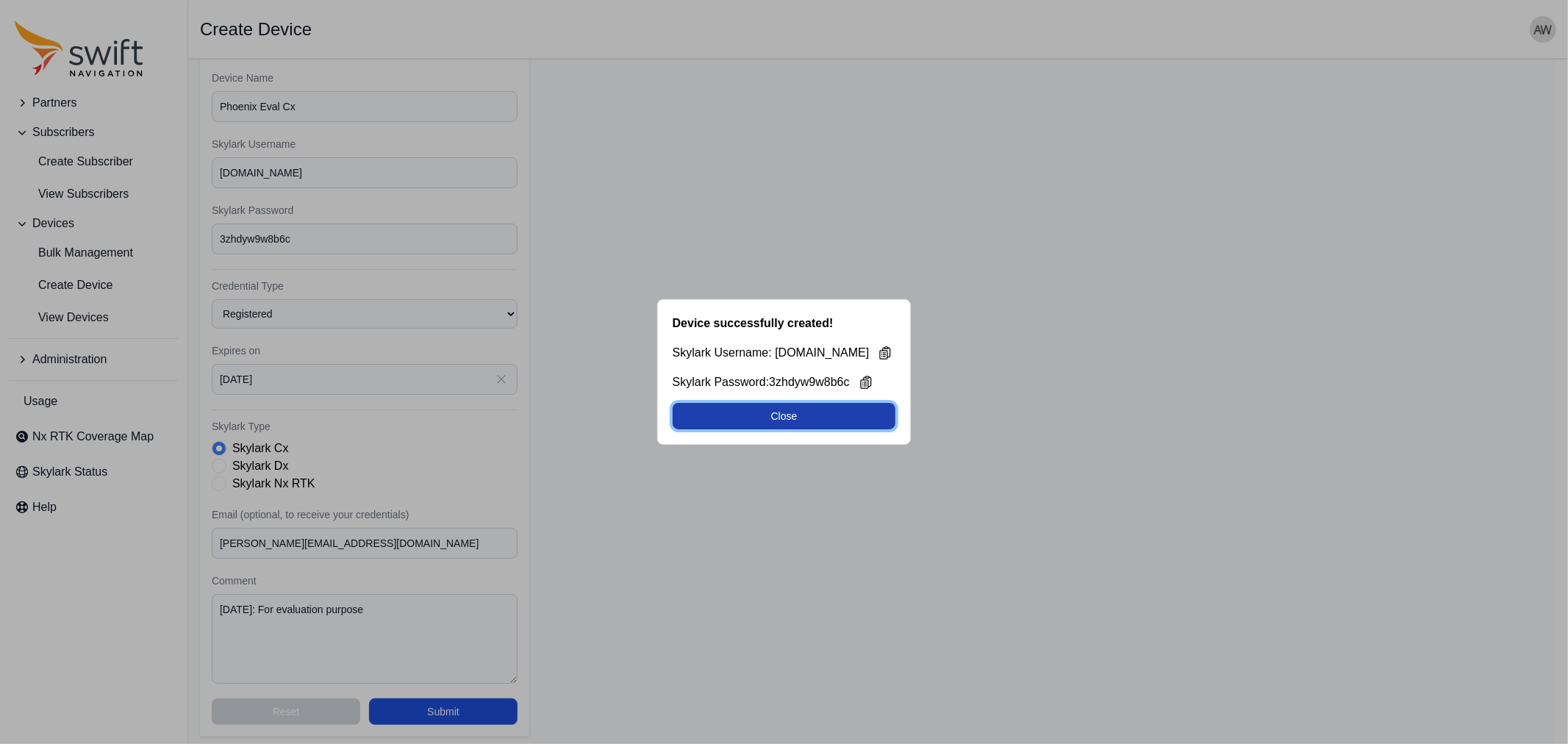
click at [855, 417] on button "Close" at bounding box center [784, 416] width 224 height 26
select select "9a00420b-00be-4e42-9d4a-faf05b1297a8"
select select "44a1231d-18e8-4b9d-aa26-e02e78e49721"
